Goal: Understand process/instructions: Learn how to perform a task or action

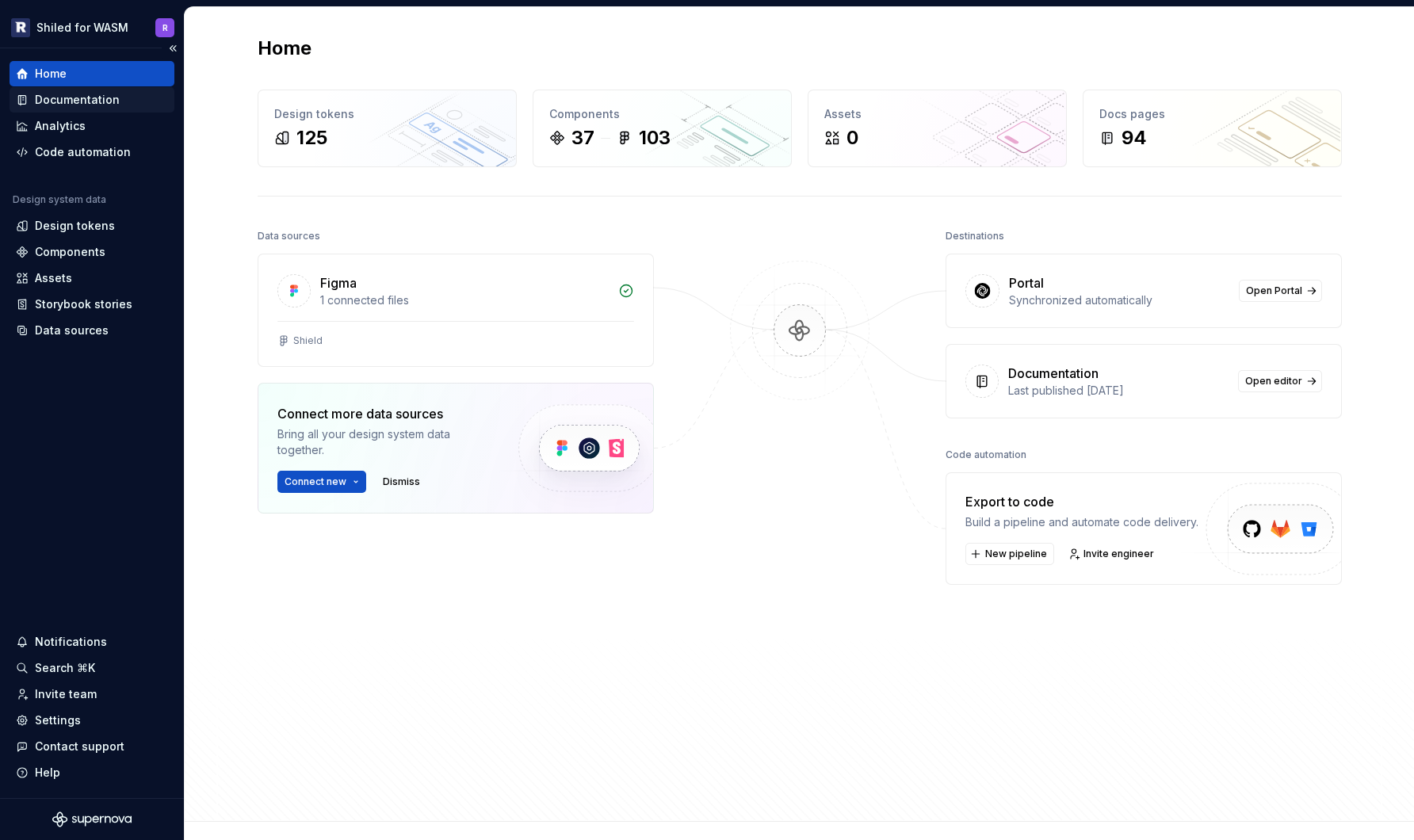
click at [69, 102] on div "Documentation" at bounding box center [76, 99] width 85 height 15
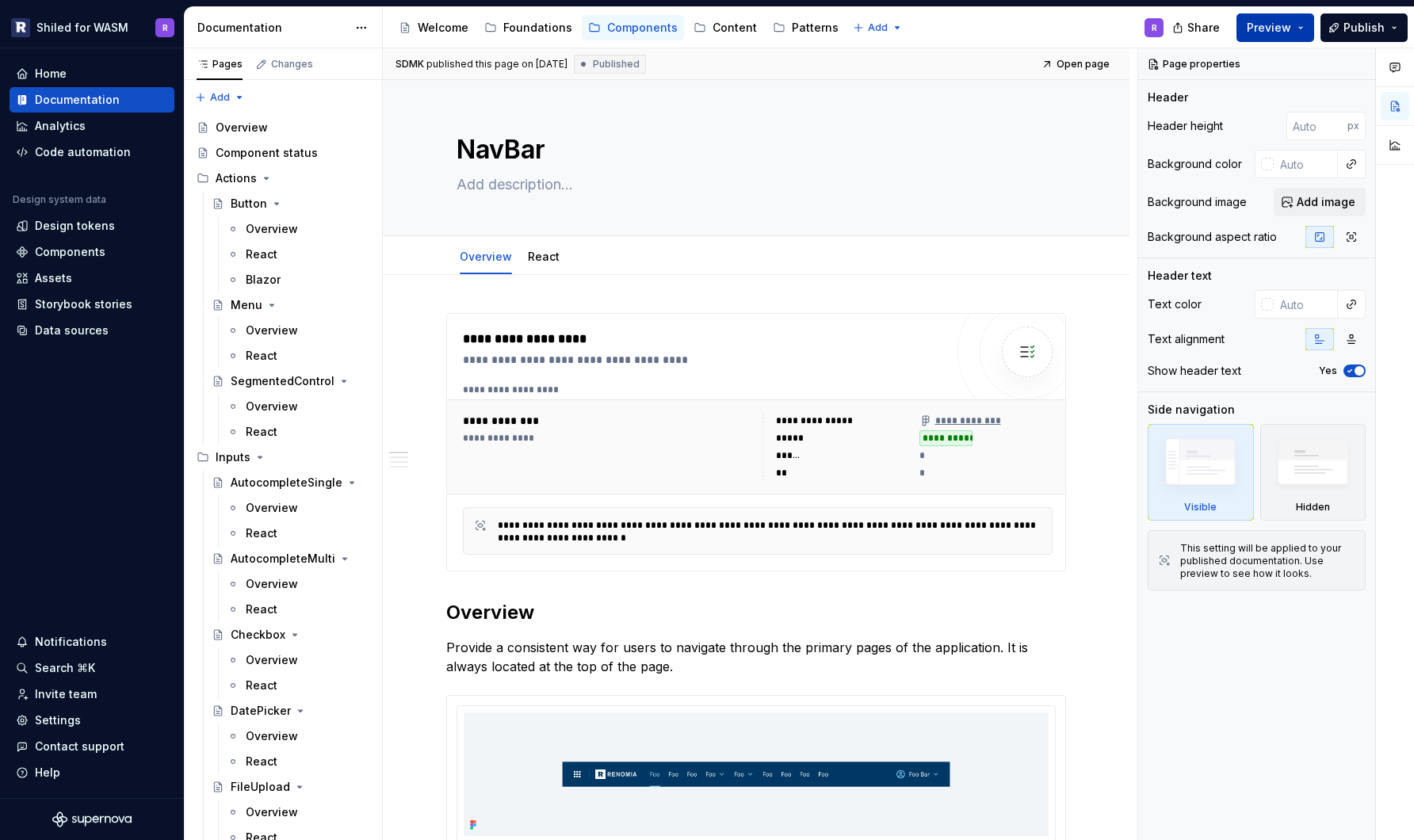
click at [1259, 23] on span "Preview" at bounding box center [1269, 27] width 45 height 15
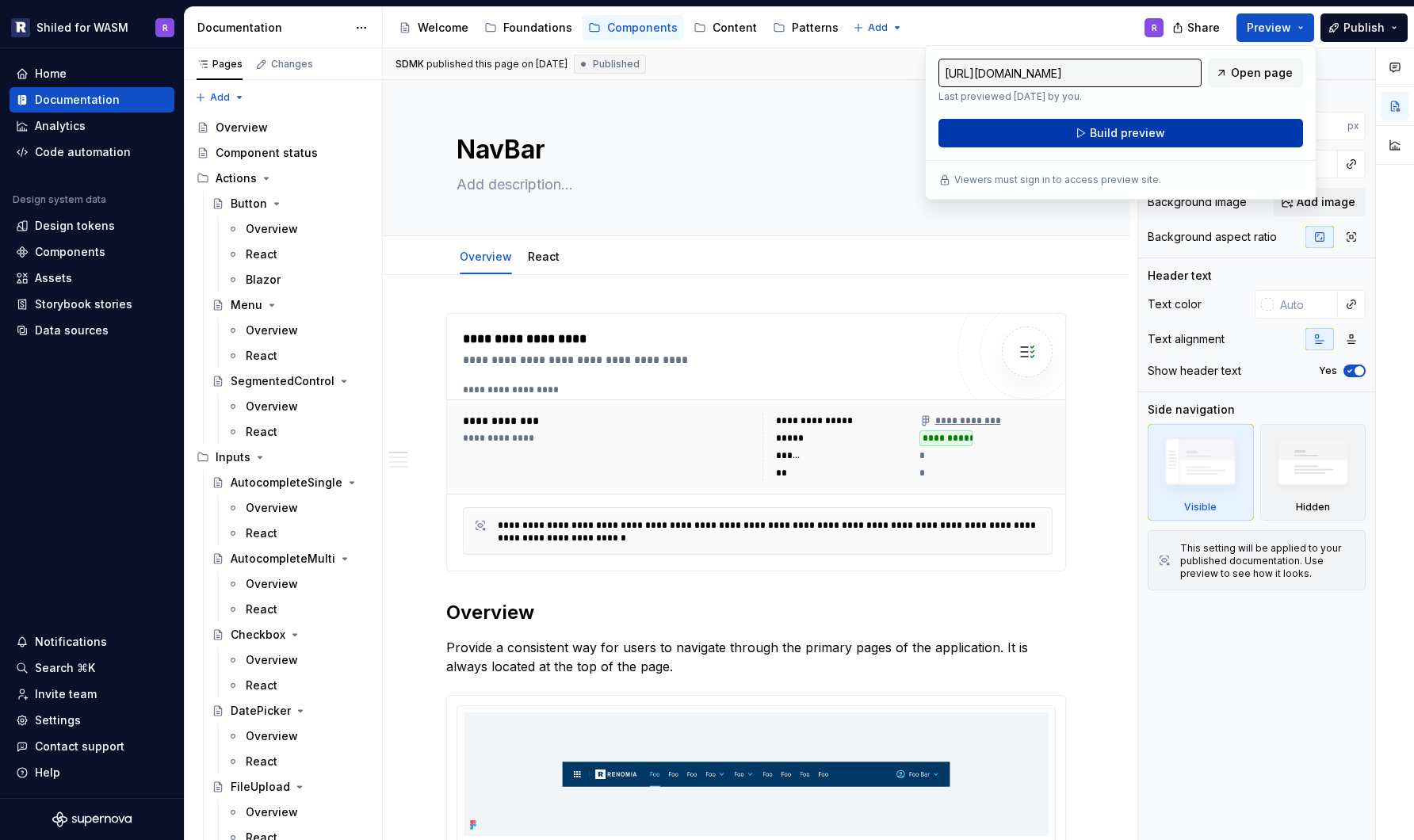
click at [1128, 140] on span "Build preview" at bounding box center [1127, 133] width 75 height 15
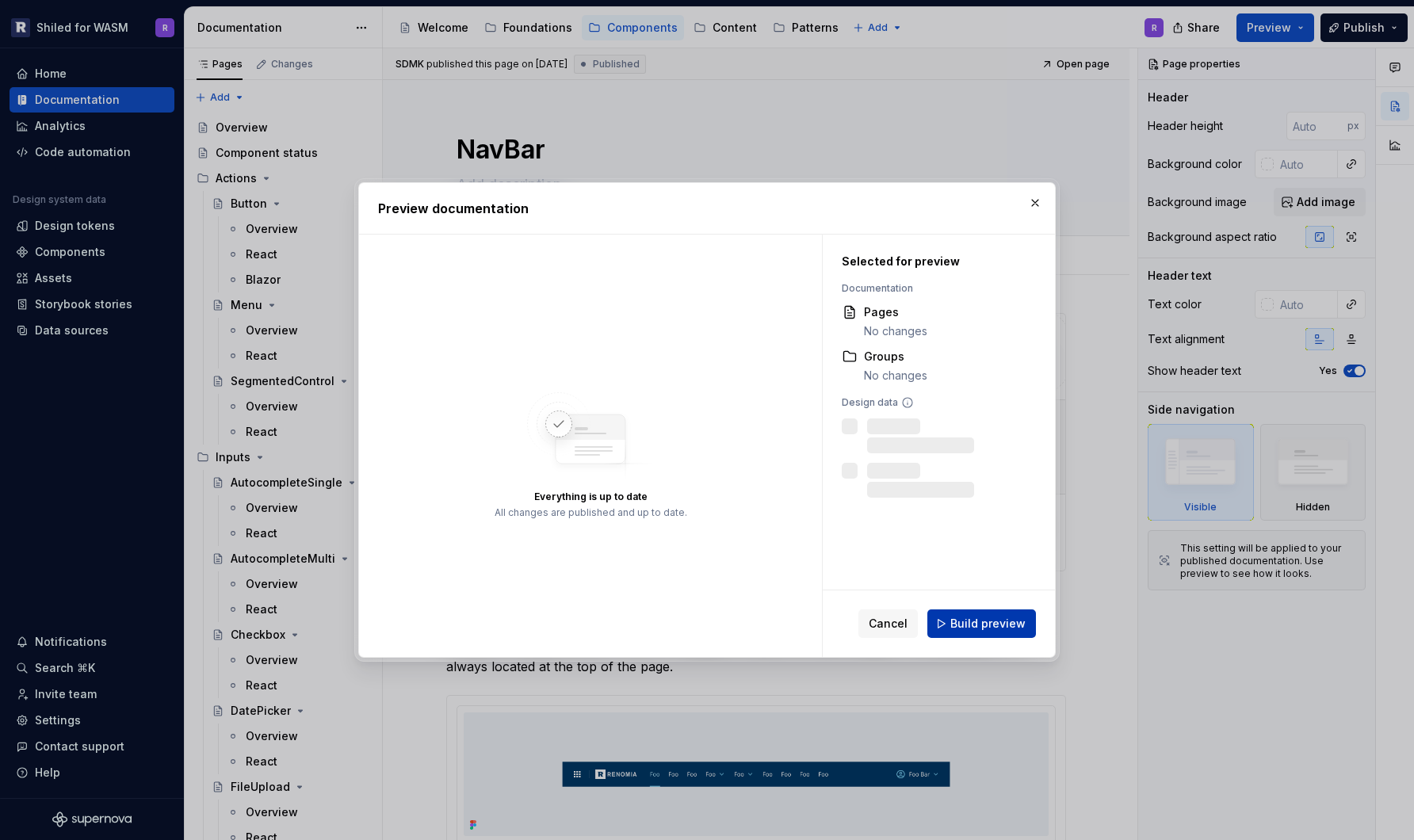
click at [989, 625] on span "Build preview" at bounding box center [988, 623] width 75 height 15
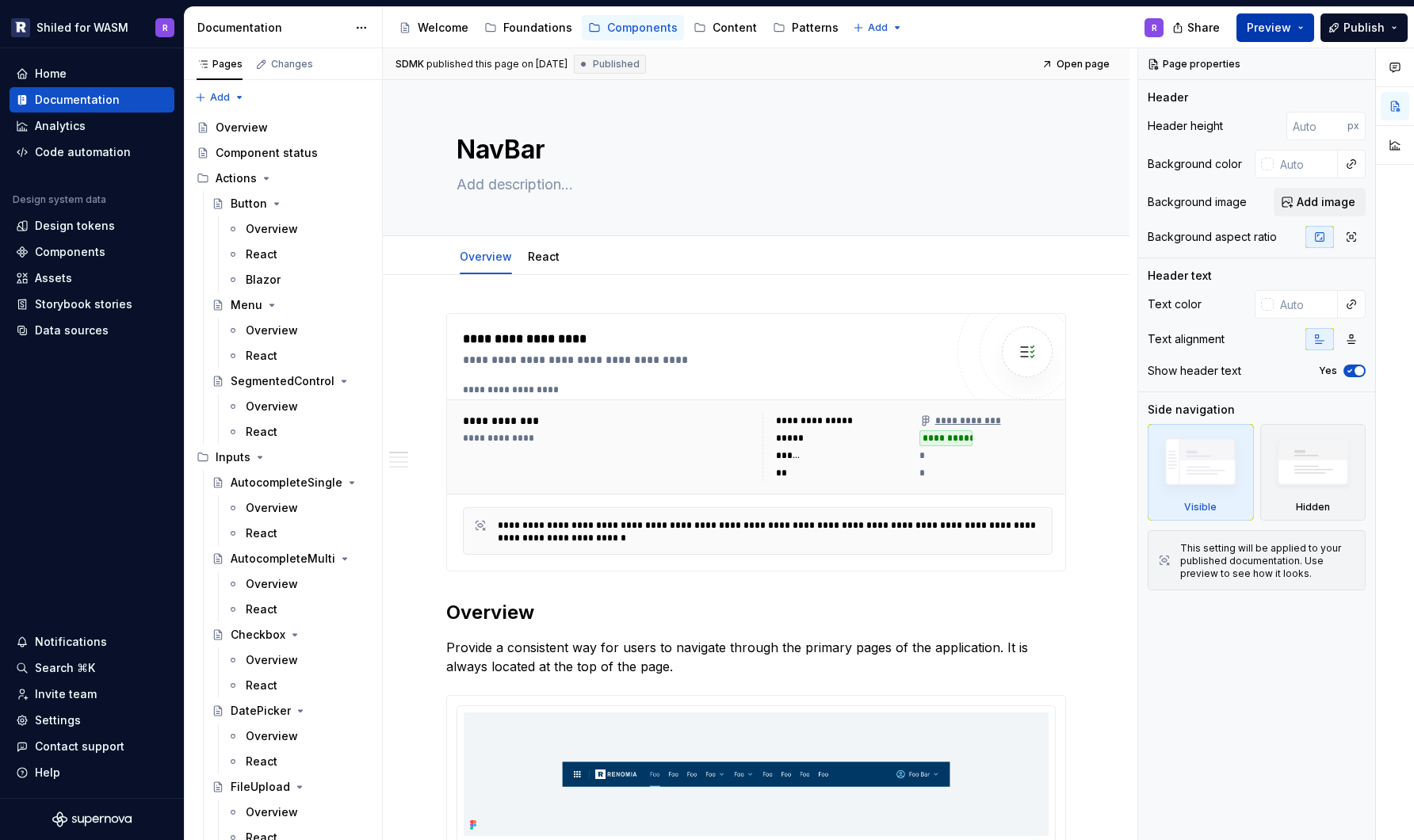
click at [1283, 24] on span "Preview" at bounding box center [1269, 27] width 45 height 15
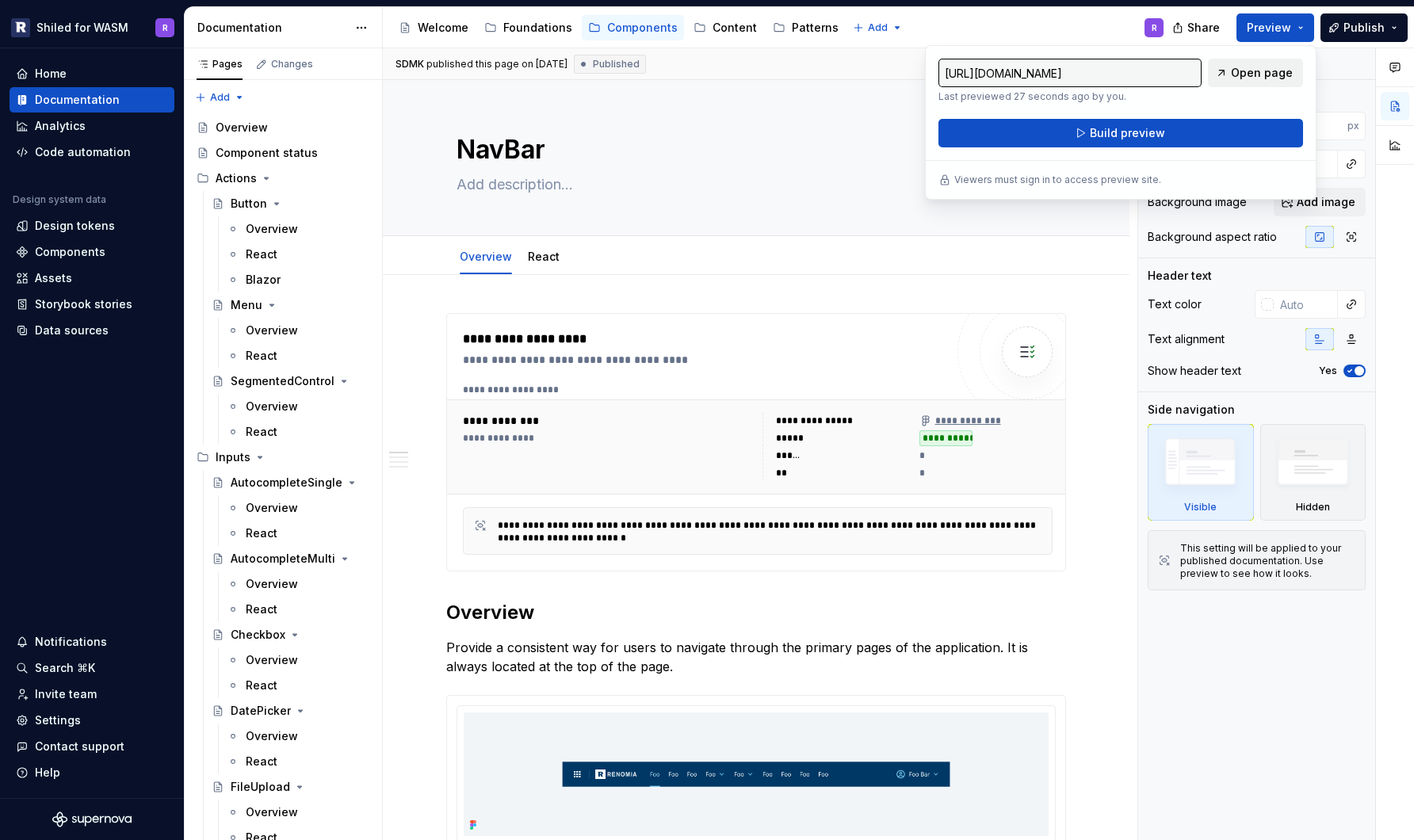
click at [1249, 68] on span "Open page" at bounding box center [1261, 72] width 62 height 15
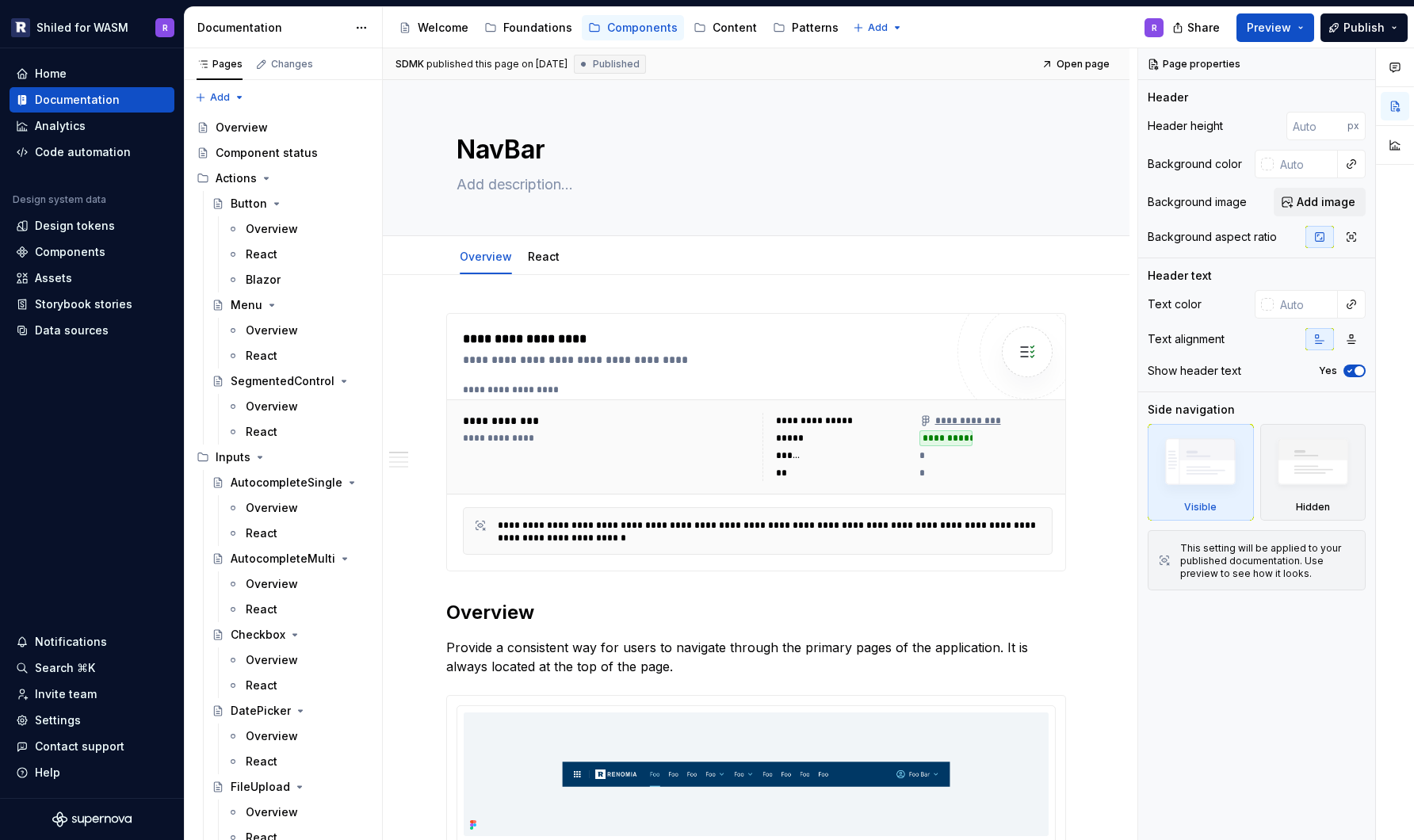
click at [1015, 15] on div "Accessibility guide for tree Page tree. Navigate the tree with the arrow keys. …" at bounding box center [779, 27] width 793 height 41
type textarea "*"
